Goal: Information Seeking & Learning: Learn about a topic

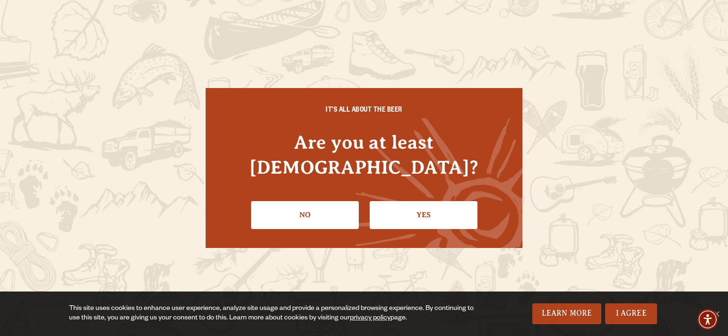
click at [389, 194] on li "Yes" at bounding box center [424, 211] width 108 height 35
click at [393, 201] on link "Yes" at bounding box center [424, 214] width 108 height 27
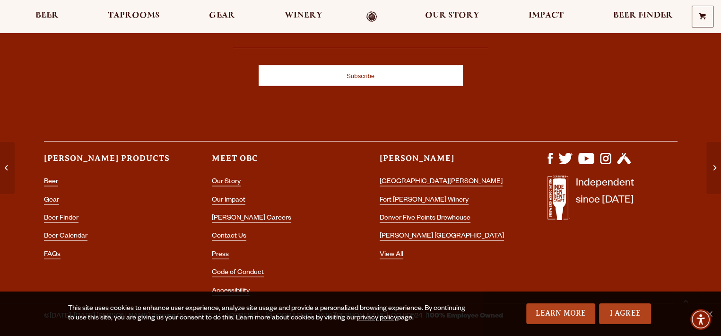
scroll to position [2068, 0]
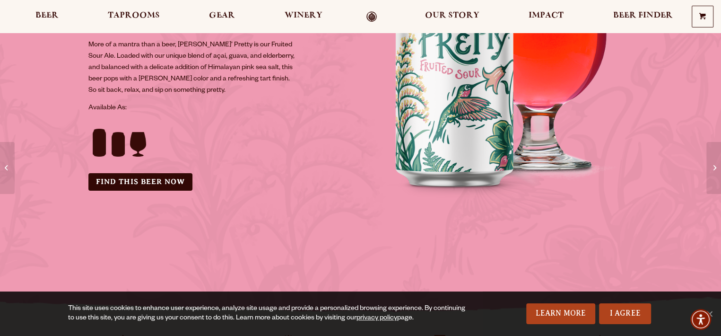
scroll to position [189, 0]
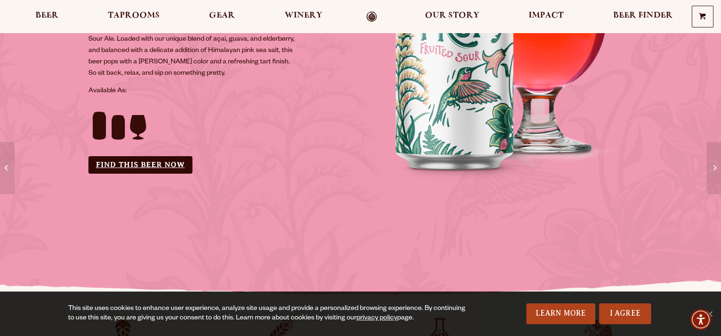
click at [159, 166] on link "Find this Beer Now" at bounding box center [140, 164] width 104 height 17
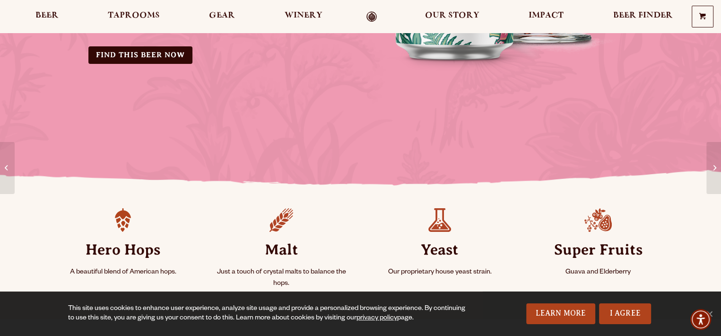
scroll to position [0, 0]
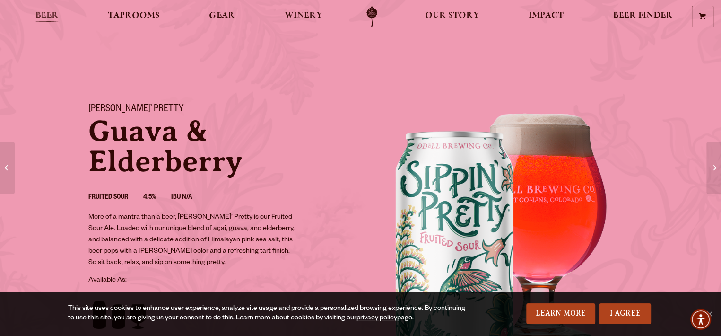
click at [54, 17] on span "Beer" at bounding box center [46, 16] width 23 height 8
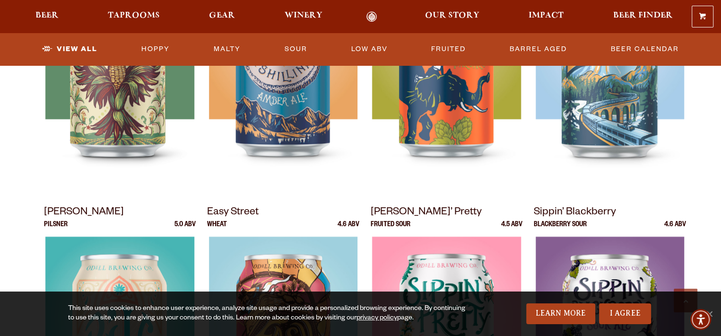
scroll to position [567, 0]
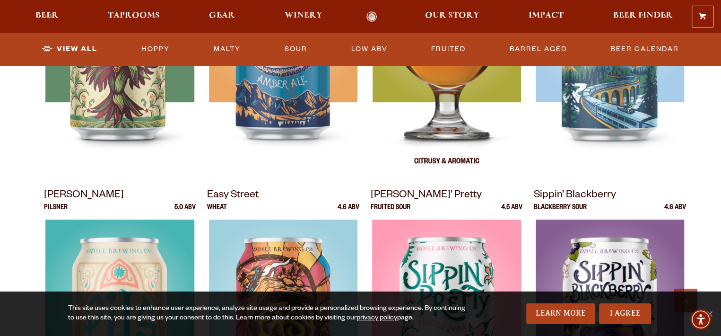
click at [450, 108] on img at bounding box center [446, 57] width 148 height 236
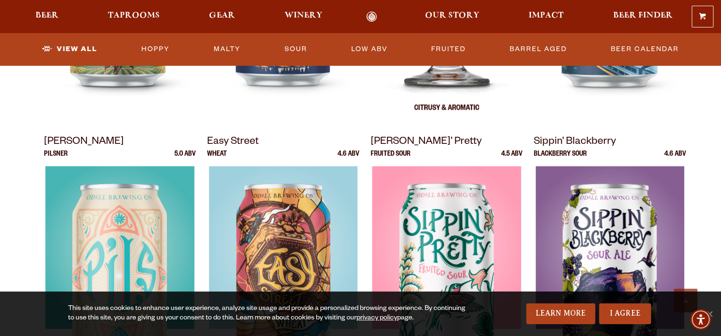
scroll to position [851, 0]
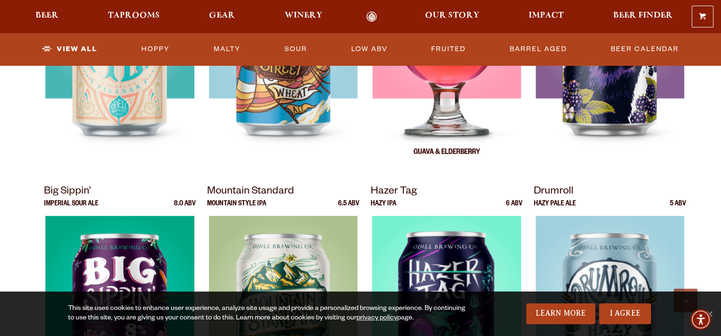
click at [418, 97] on img at bounding box center [446, 54] width 148 height 236
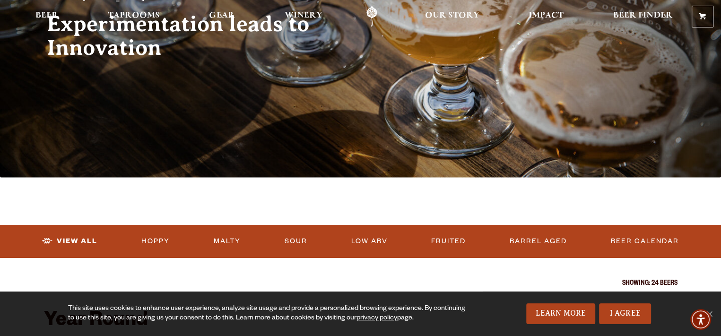
scroll to position [0, 0]
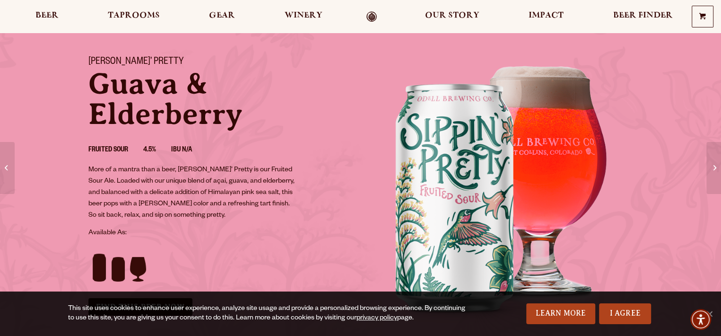
scroll to position [95, 0]
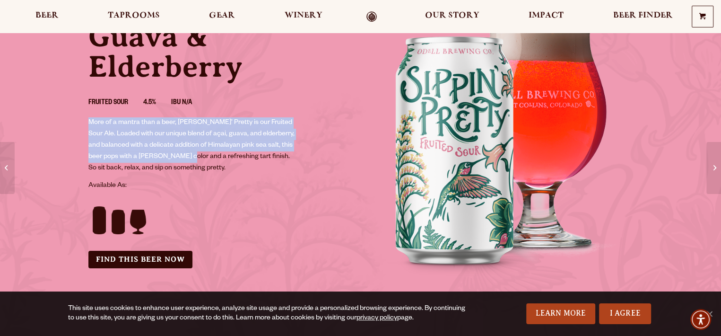
drag, startPoint x: 87, startPoint y: 119, endPoint x: 187, endPoint y: 156, distance: 106.7
click at [187, 156] on div "Sippin’ Pretty Guava & Elderberry Fruited Sour 4.5% IBU N/A More of a mantra th…" at bounding box center [219, 139] width 284 height 282
click at [222, 117] on p "More of a mantra than a beer, Sippin’ Pretty is our Fruited Sour Ale. Loaded wi…" at bounding box center [192, 145] width 209 height 57
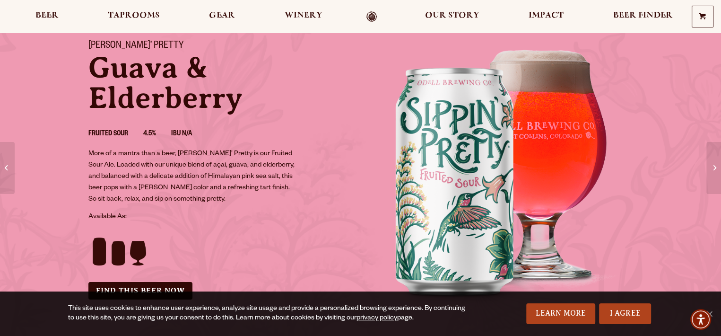
scroll to position [47, 0]
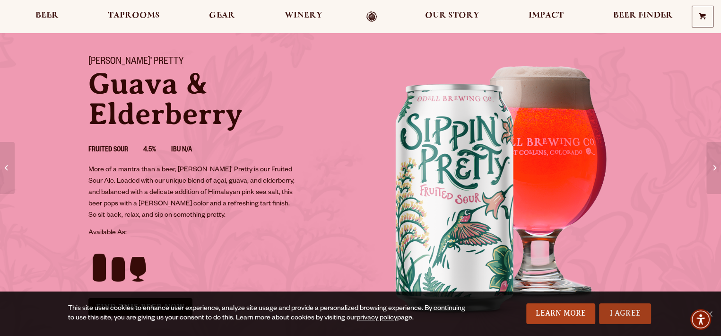
click at [626, 314] on link "I Agree" at bounding box center [625, 313] width 52 height 21
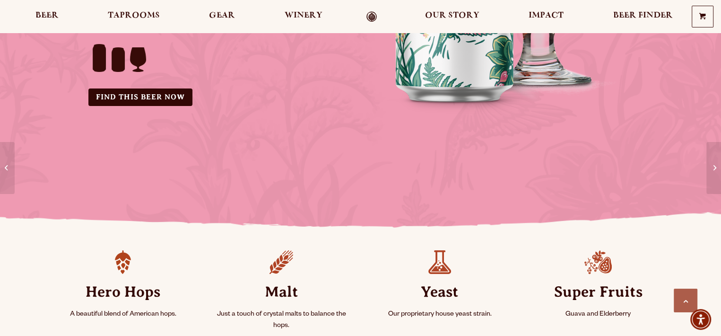
scroll to position [520, 0]
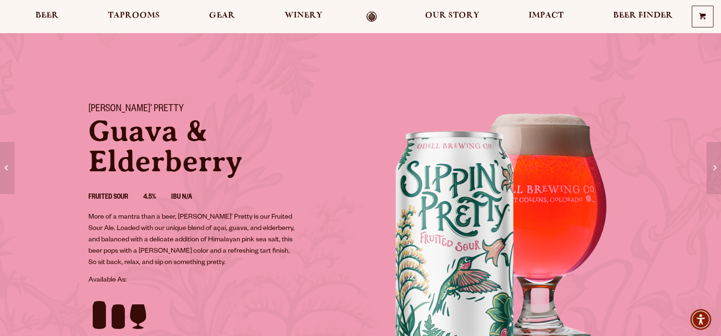
scroll to position [95, 0]
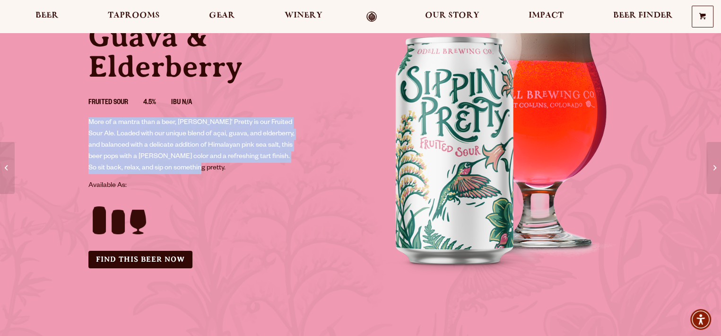
drag, startPoint x: 89, startPoint y: 122, endPoint x: 190, endPoint y: 166, distance: 110.7
click at [190, 166] on p "More of a mantra than a beer, [PERSON_NAME]’ Pretty is our Fruited Sour Ale. Lo…" at bounding box center [192, 145] width 209 height 57
copy p "More of a mantra than a beer, [PERSON_NAME]’ Pretty is our Fruited Sour Ale. Lo…"
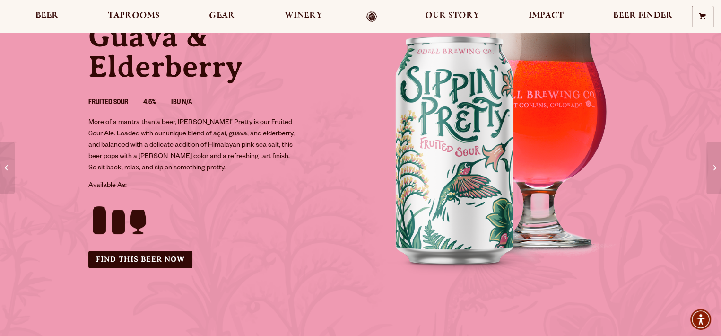
click at [590, 0] on div at bounding box center [360, 16] width 721 height 33
